Goal: Navigation & Orientation: Find specific page/section

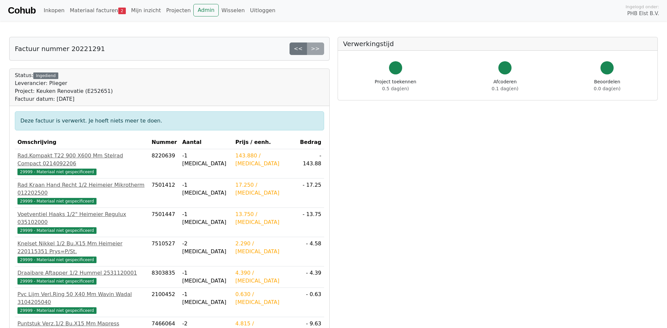
click at [29, 9] on link "Cohub" at bounding box center [22, 11] width 28 height 16
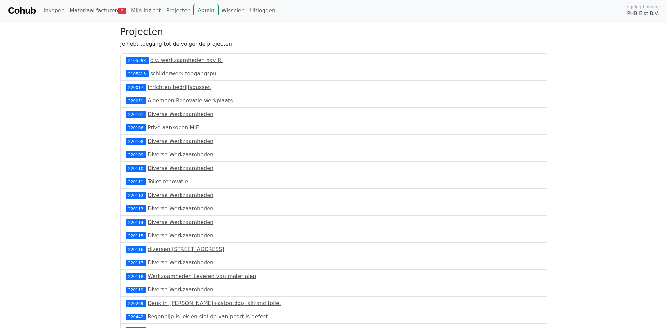
click at [86, 8] on link "Materiaal facturen 2" at bounding box center [97, 10] width 61 height 13
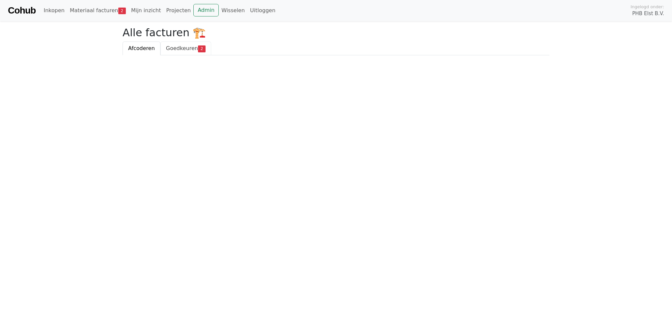
click at [181, 48] on span "Goedkeuren" at bounding box center [182, 48] width 32 height 6
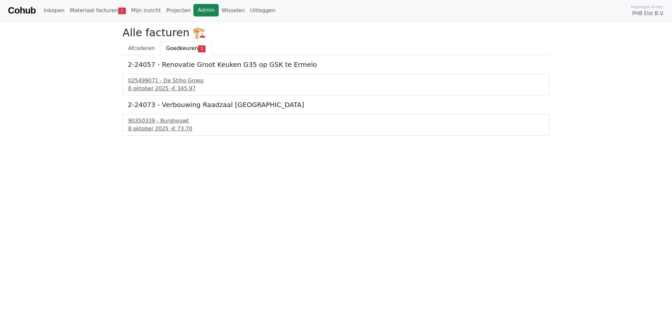
click at [193, 11] on link "Admin" at bounding box center [205, 10] width 25 height 13
